Goal: Check status: Check status

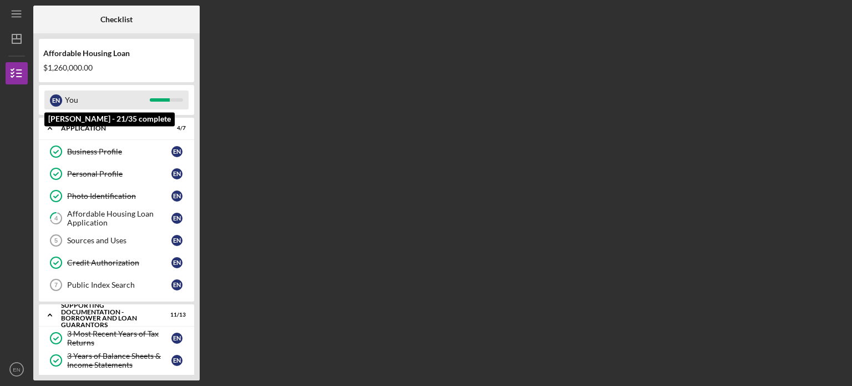
scroll to position [297, 0]
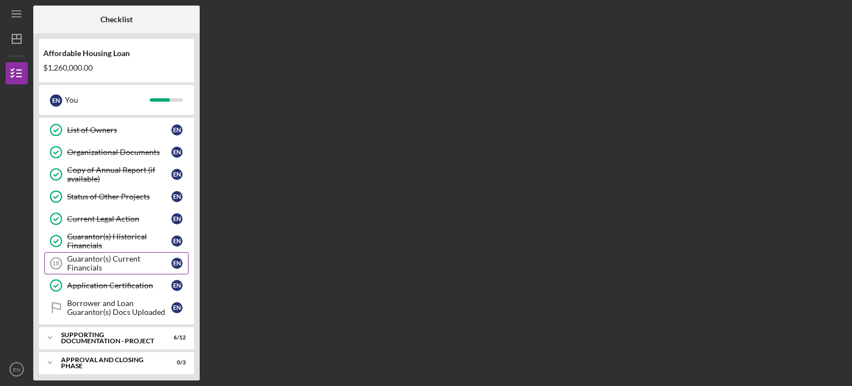
click at [124, 256] on div "Guarantor(s) Current Financials" at bounding box center [119, 263] width 104 height 18
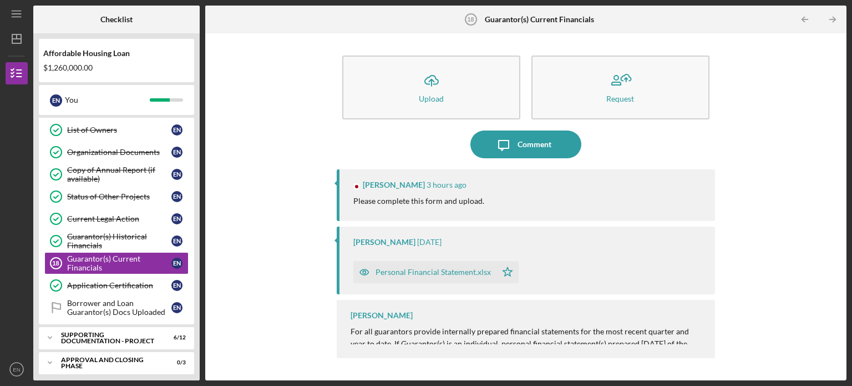
scroll to position [275, 0]
click at [535, 316] on div "[PERSON_NAME] For all guarantors provide i nternally prepared financial stateme…" at bounding box center [526, 329] width 378 height 58
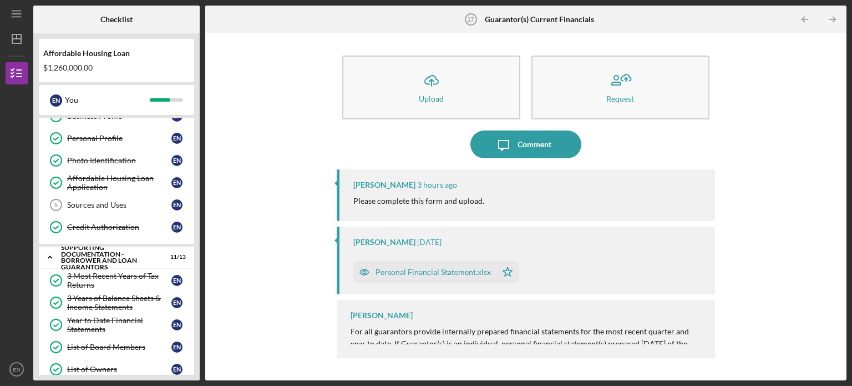
scroll to position [0, 0]
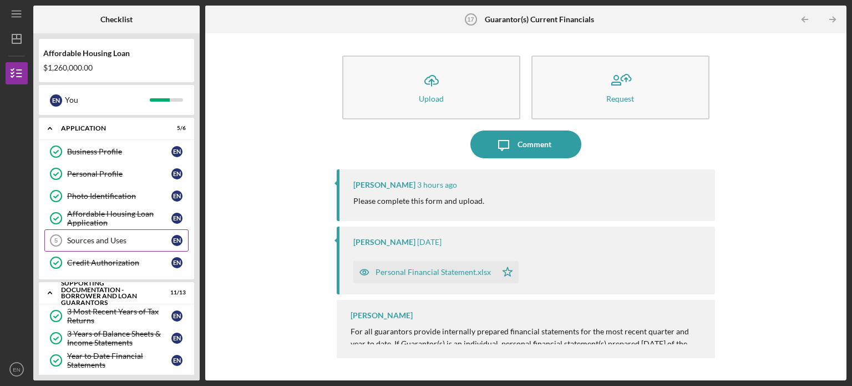
click at [104, 237] on div "Sources and Uses" at bounding box center [119, 240] width 104 height 9
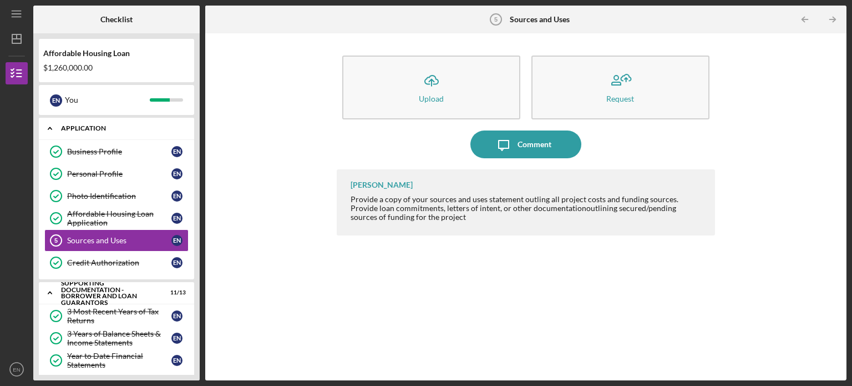
click at [49, 128] on polyline at bounding box center [49, 129] width 3 height 2
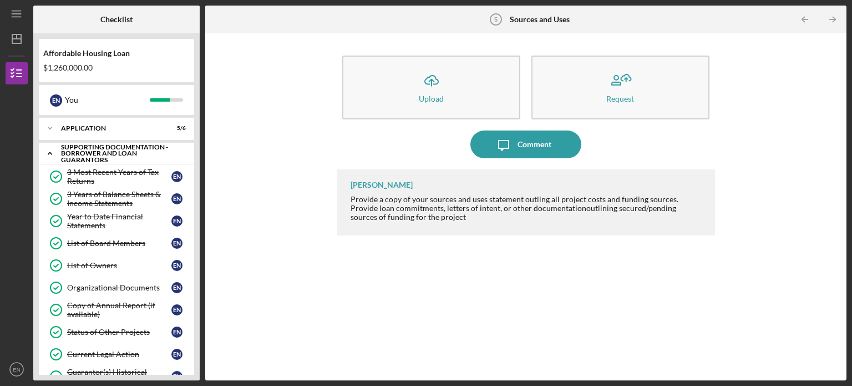
click at [49, 155] on icon "Icon/Expander" at bounding box center [50, 153] width 22 height 22
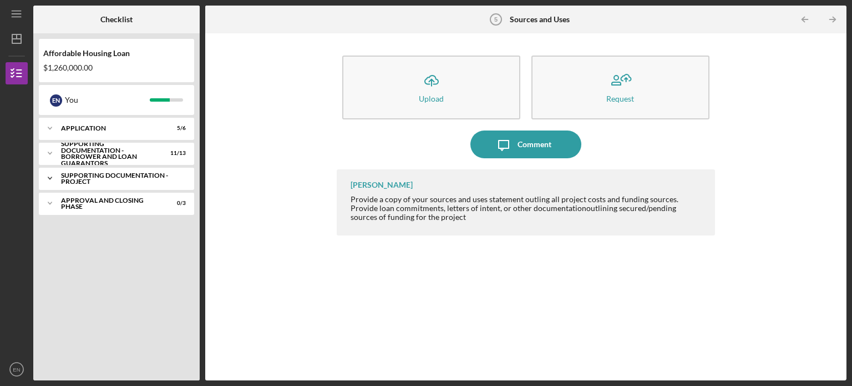
click at [48, 176] on icon "Icon/Expander" at bounding box center [50, 178] width 22 height 22
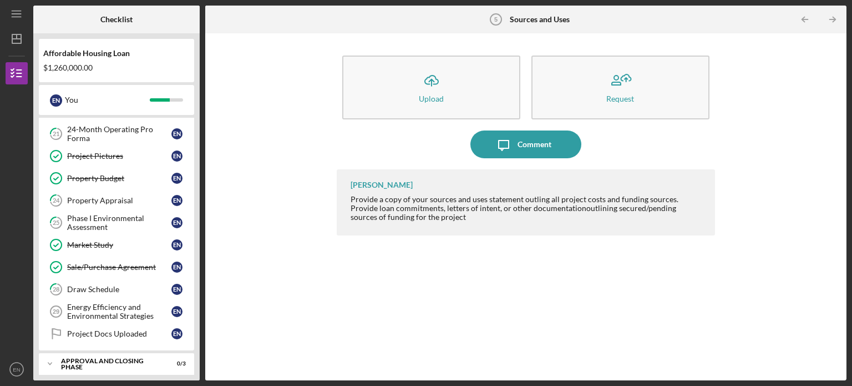
scroll to position [115, 0]
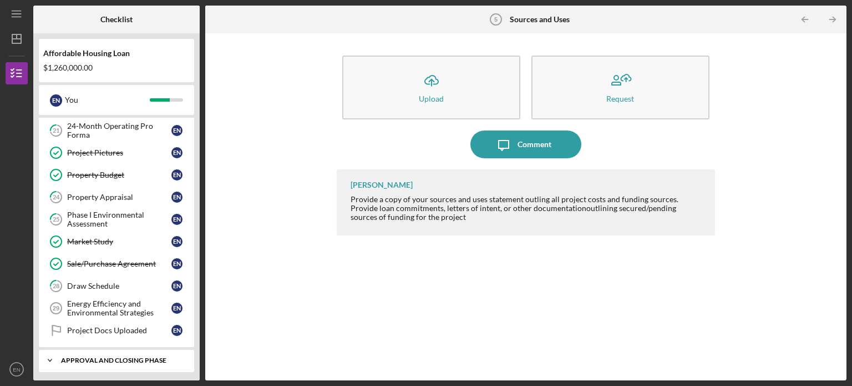
click at [50, 355] on icon "Icon/Expander" at bounding box center [50, 360] width 22 height 22
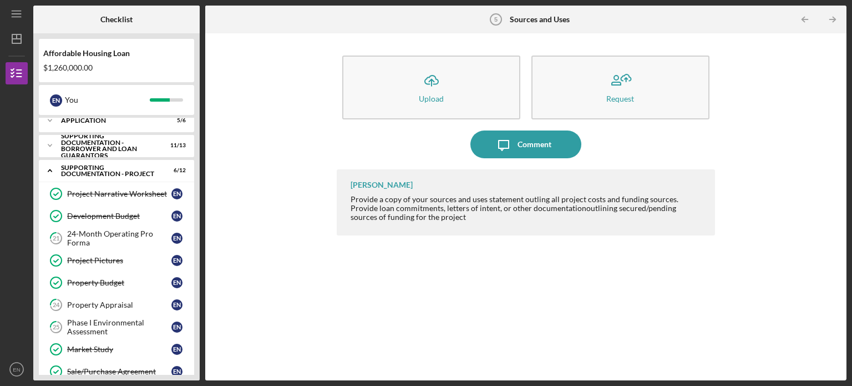
scroll to position [0, 0]
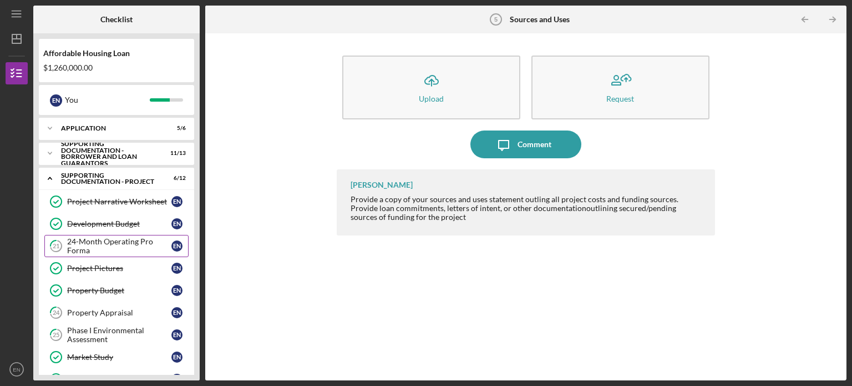
click at [82, 239] on div "24-Month Operating Pro Forma" at bounding box center [119, 246] width 104 height 18
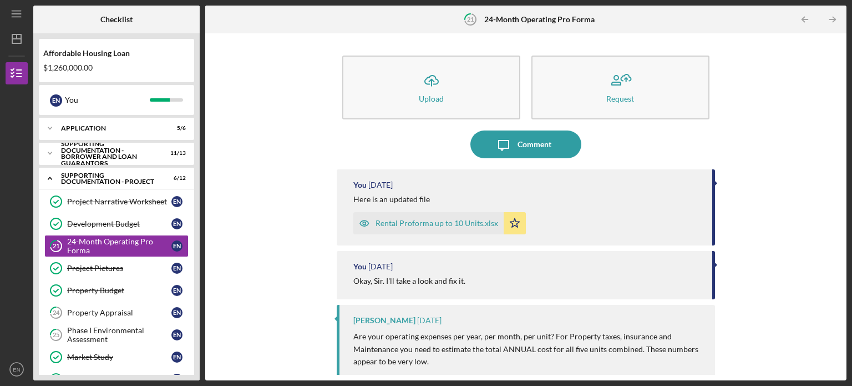
drag, startPoint x: 844, startPoint y: 177, endPoint x: 814, endPoint y: 180, distance: 30.1
click at [814, 180] on div "Icon/Upload Upload Request Icon/Message Comment You [DATE] Here is an updated f…" at bounding box center [525, 206] width 641 height 347
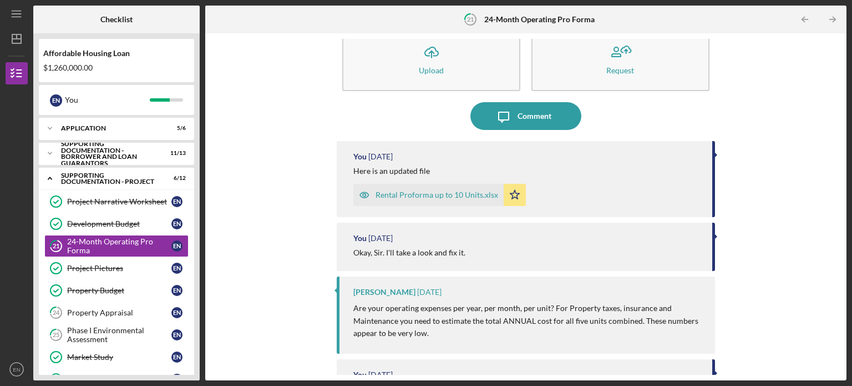
scroll to position [17, 0]
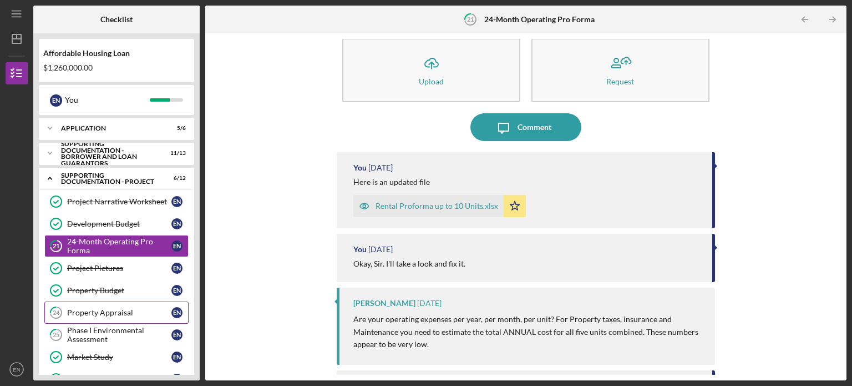
click at [108, 311] on div "Property Appraisal" at bounding box center [119, 312] width 104 height 9
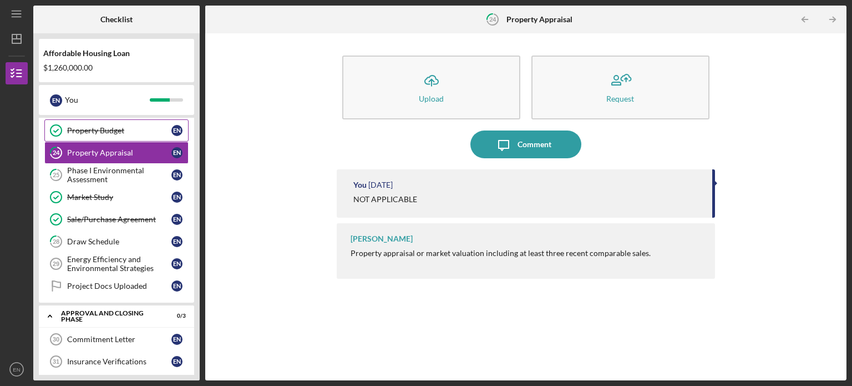
scroll to position [166, 0]
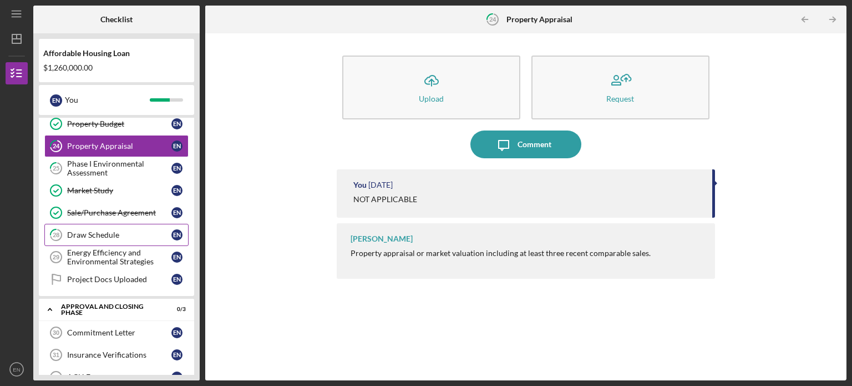
click at [82, 234] on div "Draw Schedule" at bounding box center [119, 234] width 104 height 9
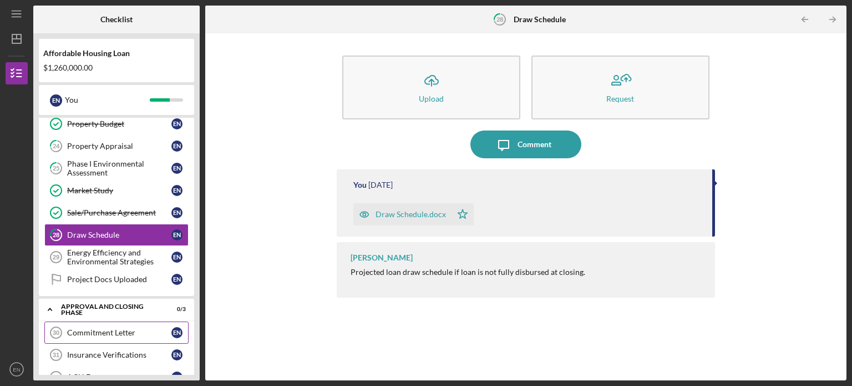
scroll to position [187, 0]
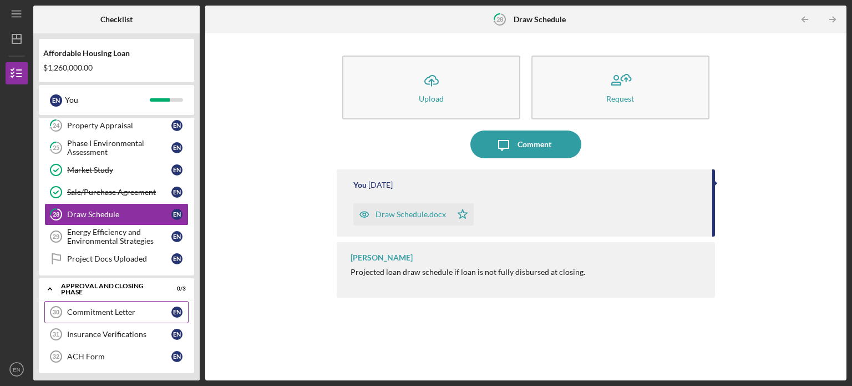
click at [97, 309] on div "Commitment Letter" at bounding box center [119, 311] width 104 height 9
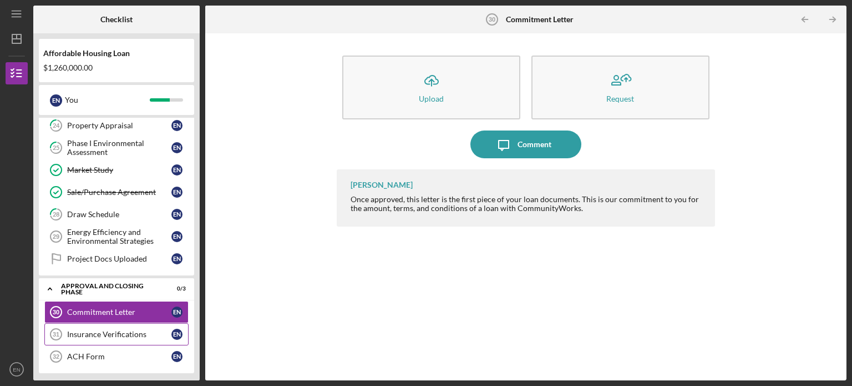
click at [90, 333] on div "Insurance Verifications" at bounding box center [119, 334] width 104 height 9
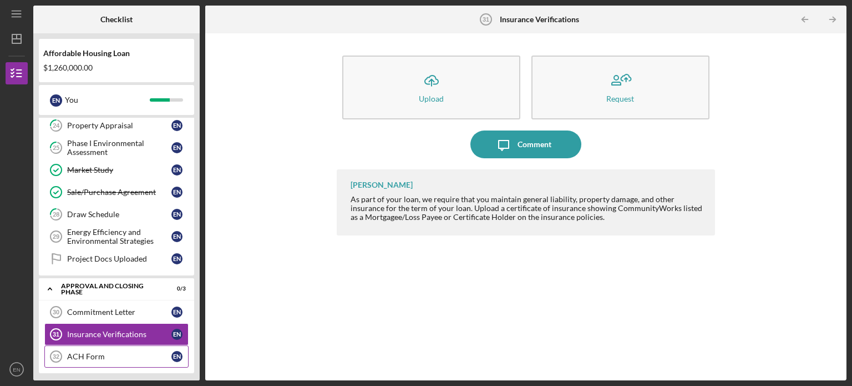
click at [114, 352] on div "ACH Form" at bounding box center [119, 356] width 104 height 9
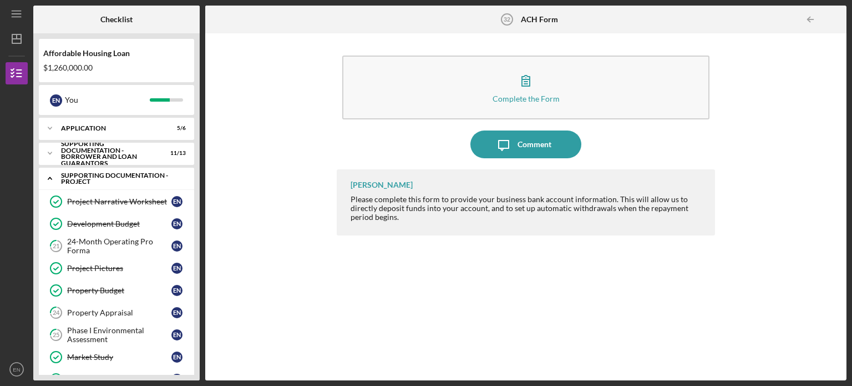
click at [48, 179] on polyline at bounding box center [49, 179] width 3 height 2
